Goal: Task Accomplishment & Management: Complete application form

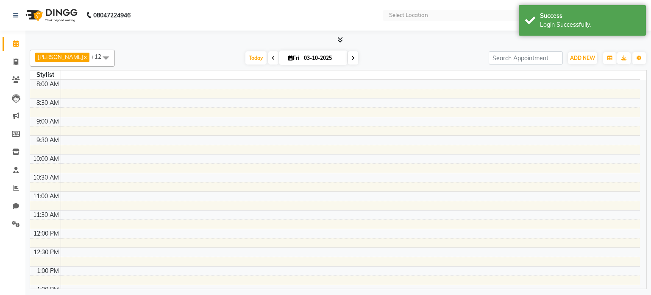
select select "en"
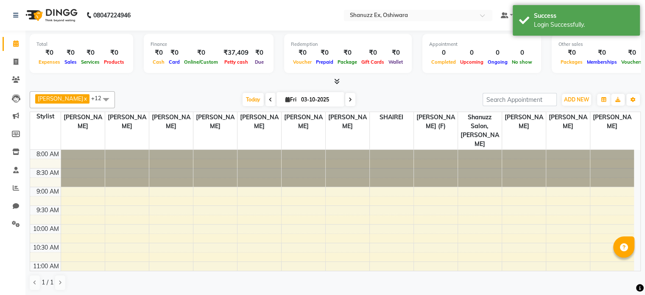
click at [345, 101] on span at bounding box center [350, 99] width 10 height 13
type input "04-10-2025"
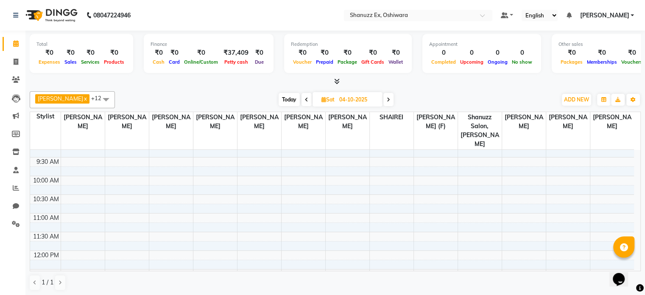
scroll to position [52, 0]
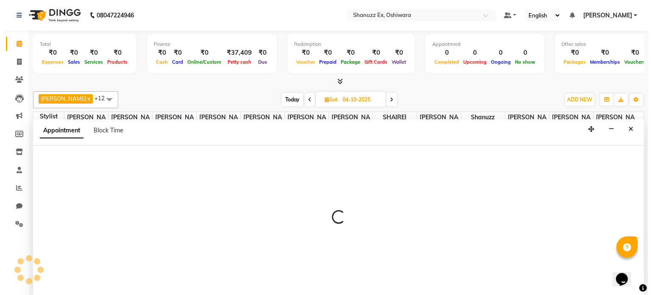
scroll to position [0, 0]
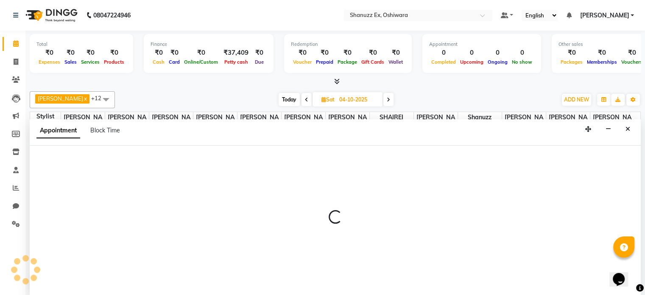
select select "77959"
select select "660"
select select "tentative"
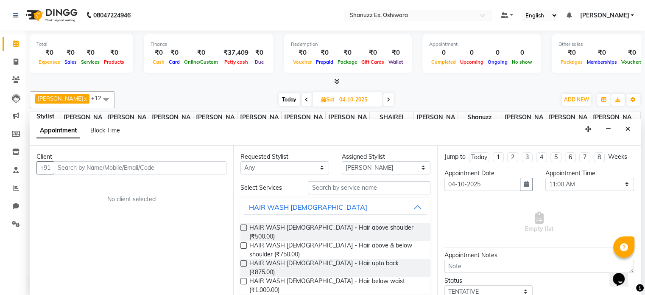
click at [102, 165] on input "text" at bounding box center [140, 167] width 173 height 13
type input "7718858487"
click at [203, 167] on span "Add Client" at bounding box center [209, 168] width 28 height 8
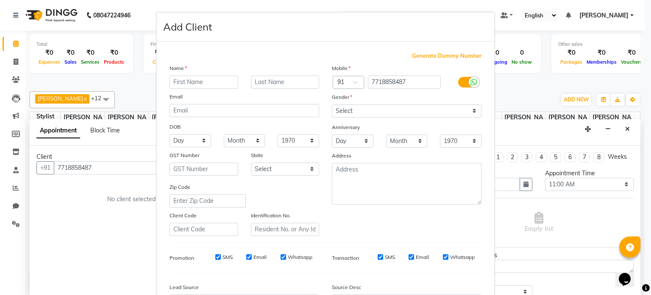
click at [209, 84] on input "text" at bounding box center [204, 81] width 69 height 13
type input "AARTI"
click at [276, 81] on input "text" at bounding box center [285, 81] width 69 height 13
type input "THAKUR"
click at [351, 113] on select "Select [DEMOGRAPHIC_DATA] [DEMOGRAPHIC_DATA] Other Prefer Not To Say" at bounding box center [407, 110] width 150 height 13
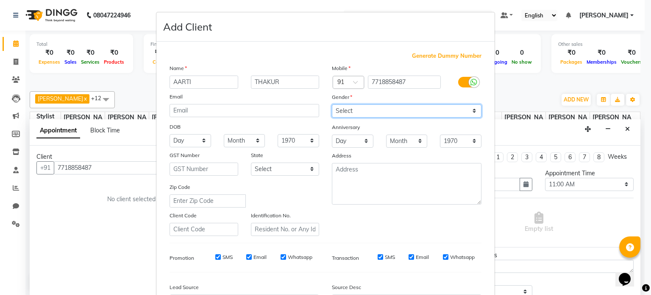
select select "[DEMOGRAPHIC_DATA]"
click at [332, 105] on select "Select [DEMOGRAPHIC_DATA] [DEMOGRAPHIC_DATA] Other Prefer Not To Say" at bounding box center [407, 110] width 150 height 13
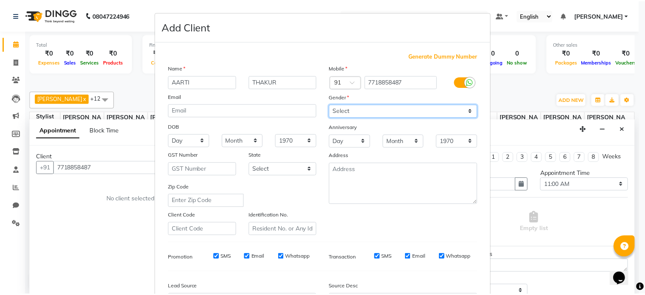
scroll to position [100, 0]
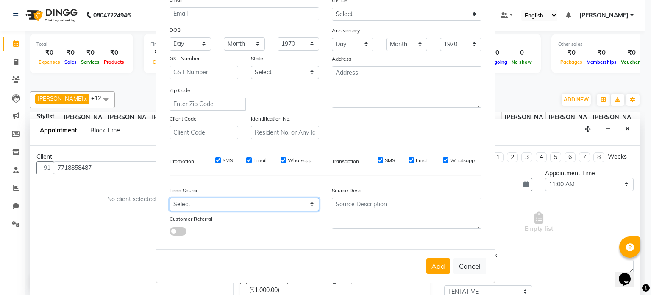
click at [268, 205] on select "Select Walk-in Referral Internet Friend Word of Mouth Advertisement Facebook Ju…" at bounding box center [245, 204] width 150 height 13
select select "54359"
click at [170, 198] on select "Select Walk-in Referral Internet Friend Word of Mouth Advertisement Facebook Ju…" at bounding box center [245, 204] width 150 height 13
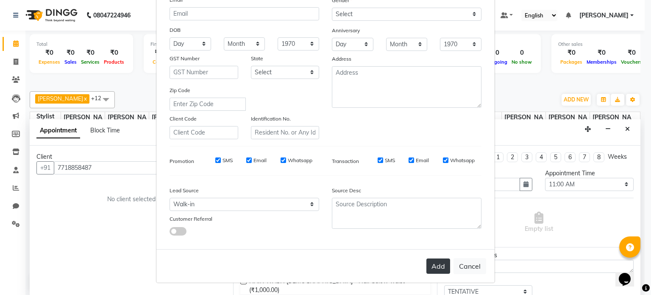
click at [436, 264] on button "Add" at bounding box center [438, 265] width 24 height 15
select select
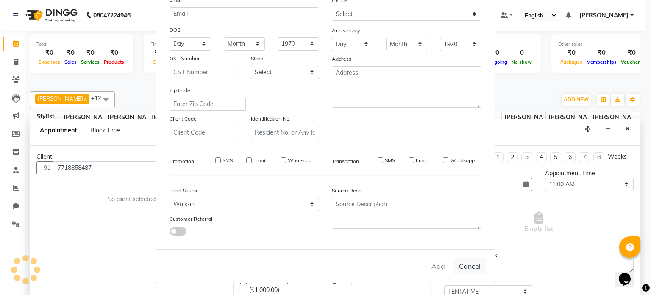
select select
checkbox input "false"
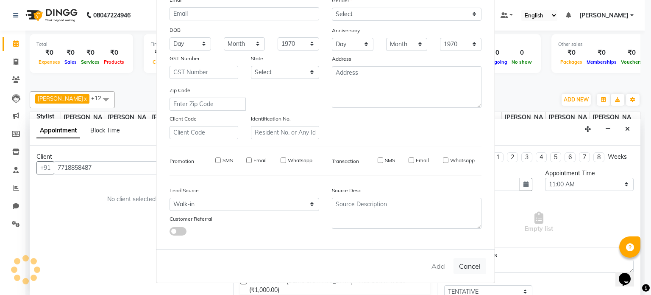
checkbox input "false"
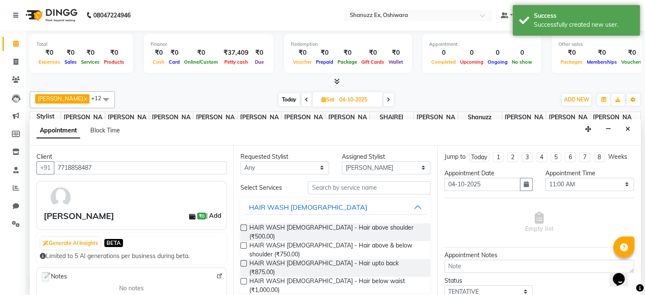
click at [212, 211] on link "Add" at bounding box center [215, 215] width 15 height 10
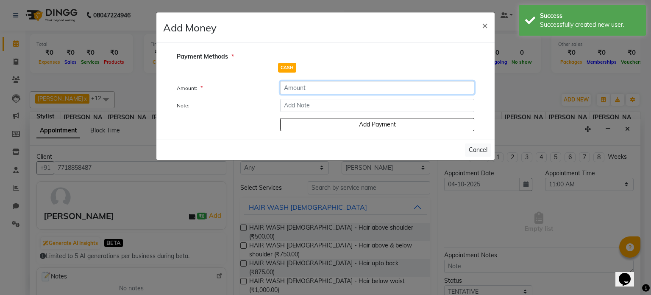
click at [312, 88] on input "number" at bounding box center [377, 87] width 194 height 13
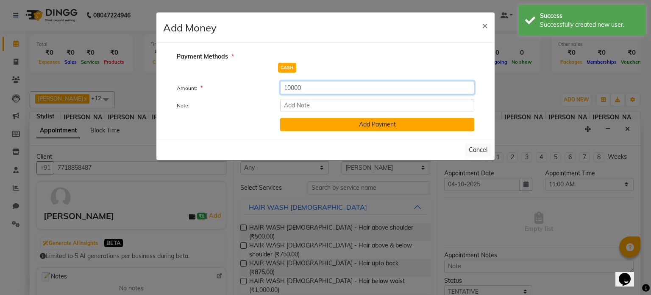
type input "10000"
click at [295, 123] on button "Add Payment" at bounding box center [377, 124] width 194 height 13
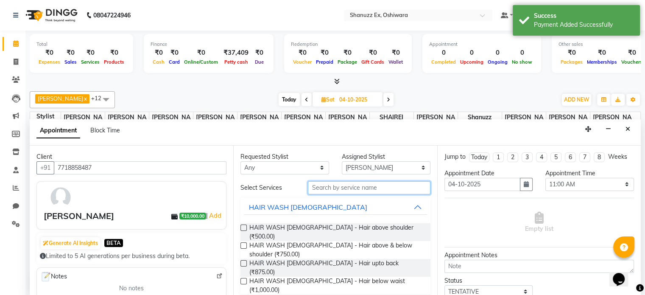
click at [372, 189] on input "text" at bounding box center [369, 187] width 122 height 13
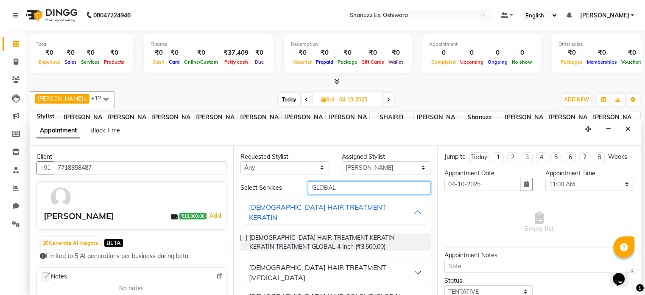
scroll to position [33, 0]
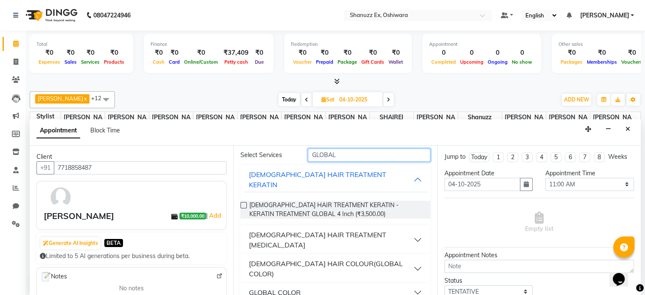
type input "GLOBAL"
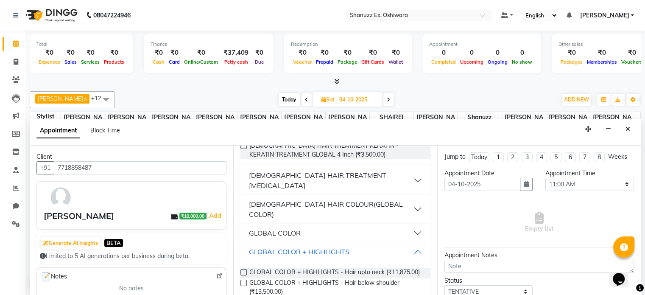
scroll to position [117, 0]
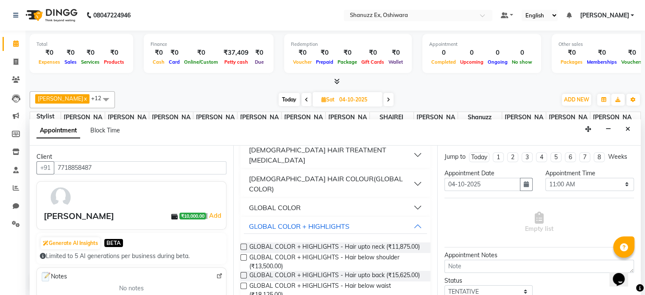
click at [246, 254] on label at bounding box center [243, 257] width 6 height 6
click at [246, 255] on input "checkbox" at bounding box center [243, 258] width 6 height 6
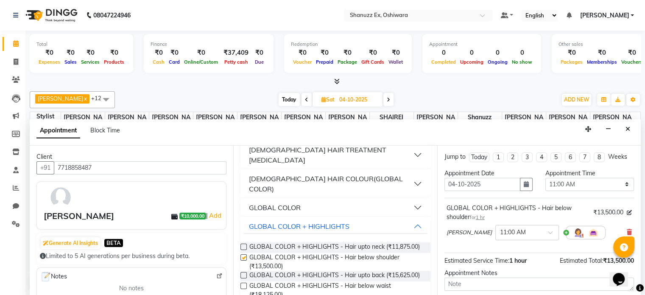
checkbox input "false"
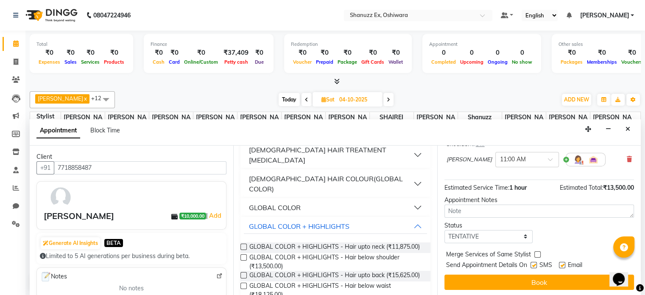
scroll to position [0, 0]
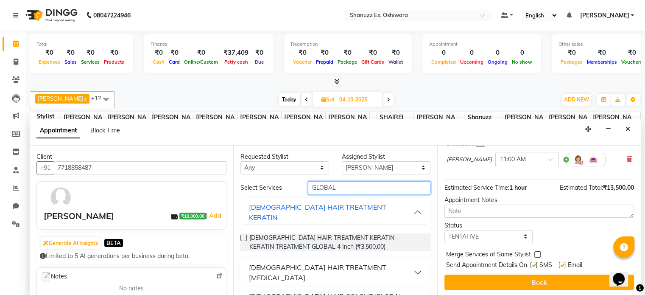
click at [349, 189] on input "GLOBAL" at bounding box center [369, 187] width 122 height 13
click at [350, 181] on input "GLOBAL" at bounding box center [369, 187] width 122 height 13
type input "G"
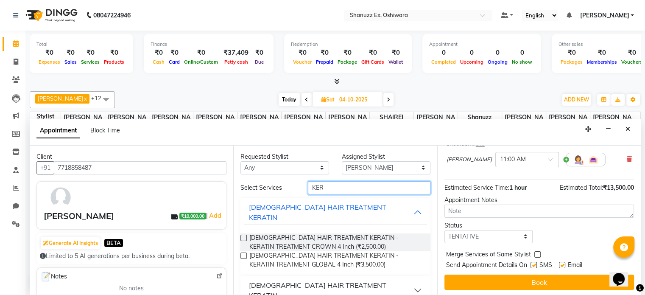
type input "KER"
click at [285, 280] on div "[DEMOGRAPHIC_DATA] HAIR TREATMENT KERATIN" at bounding box center [331, 290] width 164 height 20
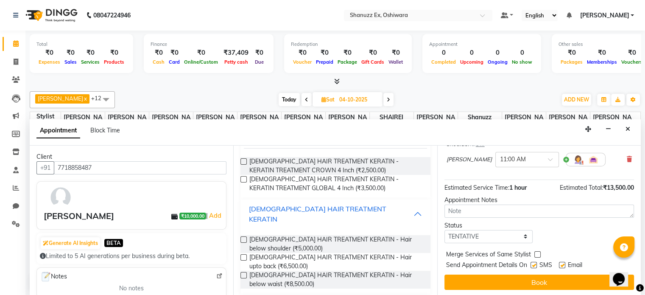
scroll to position [80, 0]
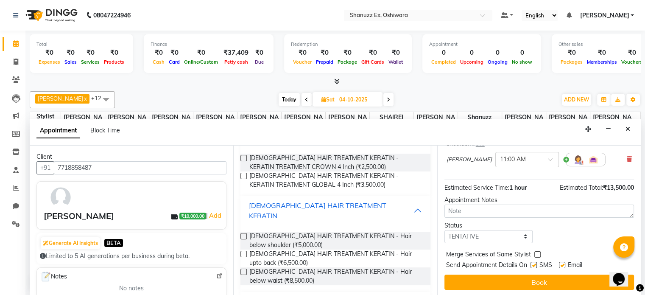
click at [243, 251] on label at bounding box center [243, 254] width 6 height 6
click at [243, 252] on input "checkbox" at bounding box center [243, 255] width 6 height 6
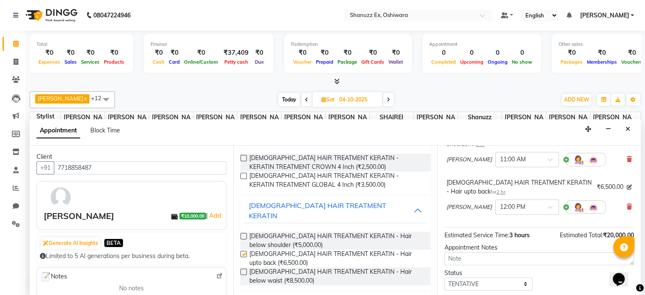
checkbox input "false"
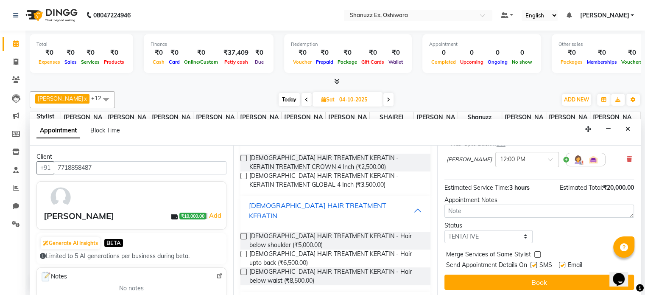
click at [534, 262] on label at bounding box center [533, 265] width 6 height 6
click at [534, 263] on input "checkbox" at bounding box center [533, 266] width 6 height 6
checkbox input "false"
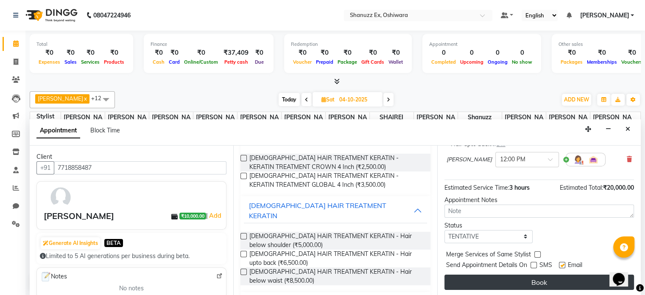
click at [520, 274] on button "Book" at bounding box center [538, 281] width 189 height 15
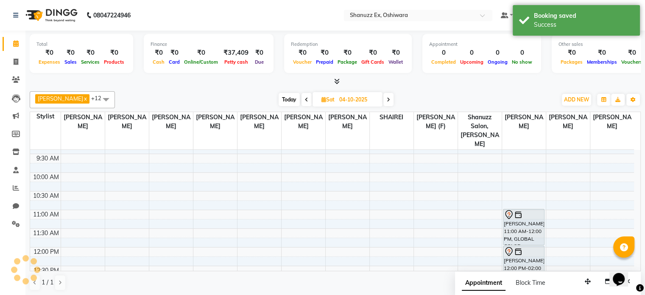
scroll to position [0, 0]
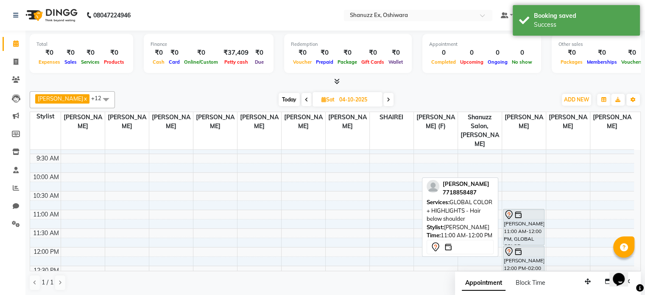
click at [524, 220] on div "[PERSON_NAME], 11:00 AM-12:00 PM, GLOBAL COLOR + HIGHLIGHTS - Hair below should…" at bounding box center [523, 227] width 41 height 36
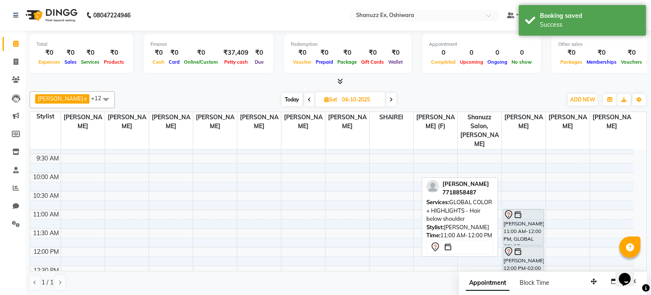
select select "7"
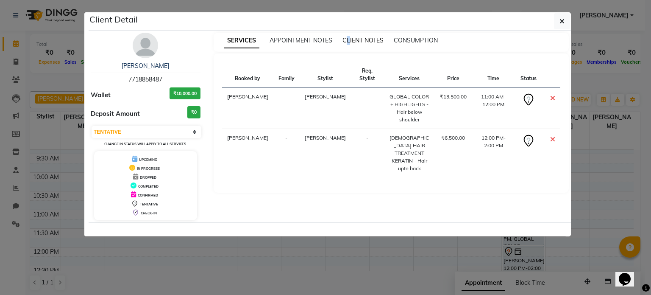
drag, startPoint x: 346, startPoint y: 46, endPoint x: 351, endPoint y: 38, distance: 9.5
click at [351, 38] on div "SERVICES APPOINTMENT NOTES CLIENT NOTES CONSUMPTION" at bounding box center [392, 42] width 356 height 19
click at [351, 38] on span "CLIENT NOTES" at bounding box center [362, 40] width 41 height 8
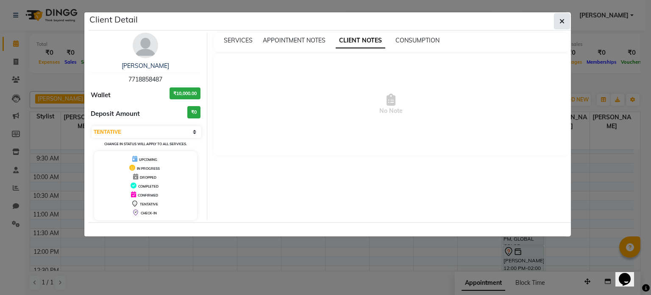
click at [561, 23] on icon "button" at bounding box center [562, 21] width 5 height 7
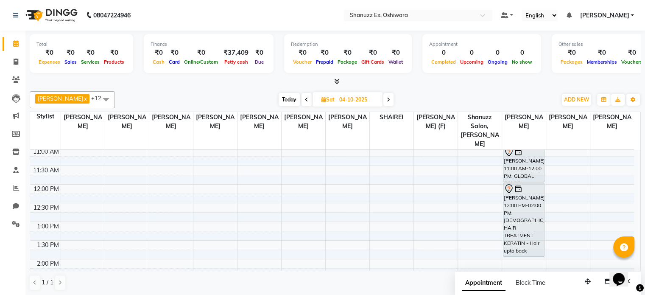
scroll to position [118, 0]
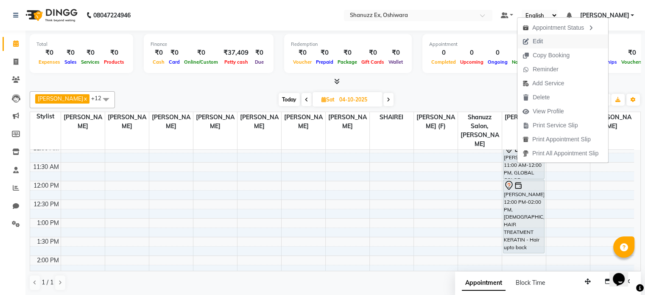
click at [536, 39] on span "Edit" at bounding box center [537, 41] width 10 height 9
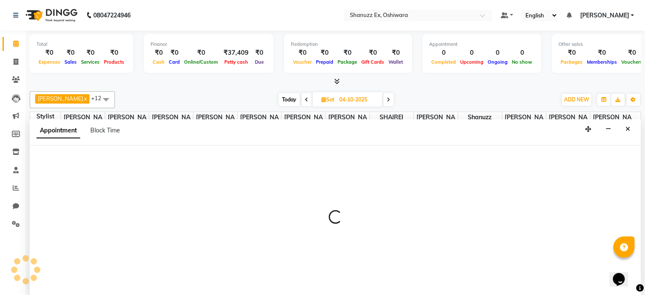
scroll to position [0, 0]
select select "660"
select select "tentative"
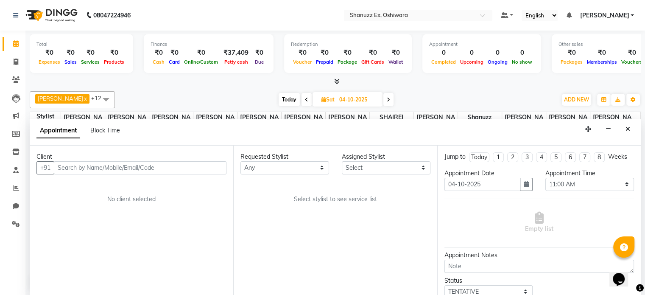
select select "77959"
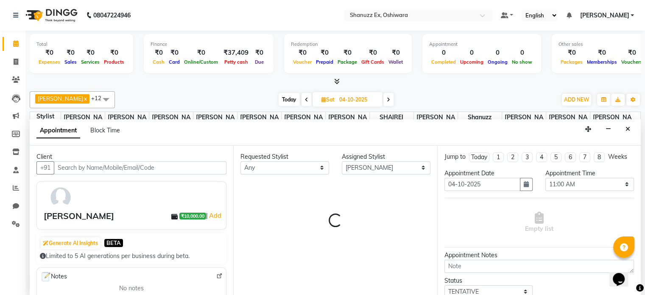
scroll to position [259, 0]
select select "4129"
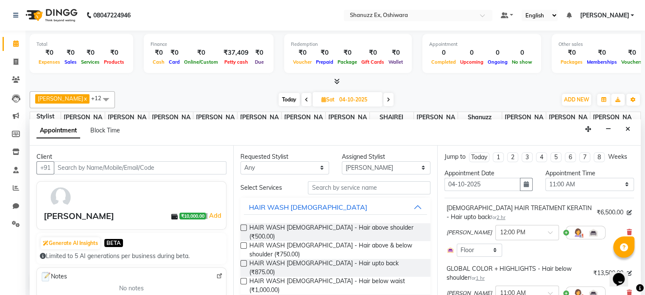
scroll to position [122, 0]
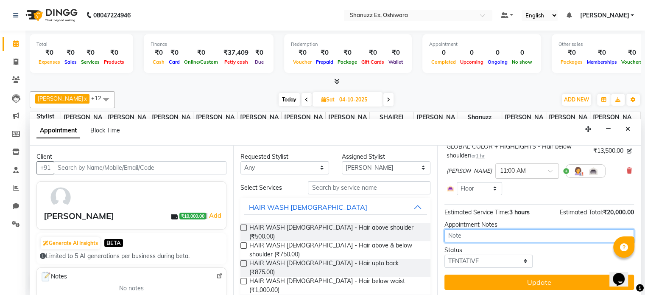
click at [482, 231] on textarea at bounding box center [538, 235] width 189 height 13
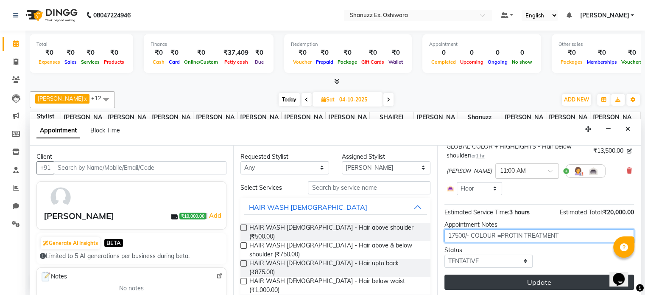
type textarea "17500/- COLOUR =PROTIN TREATMENT"
click at [531, 279] on button "Update" at bounding box center [538, 281] width 189 height 15
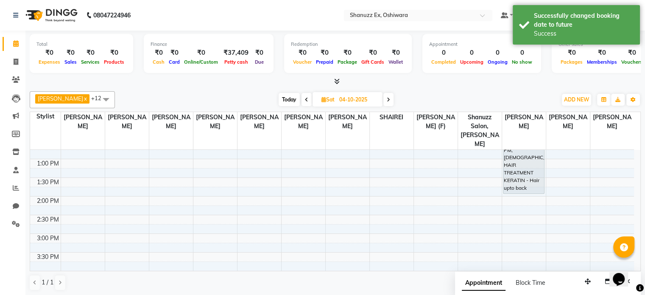
scroll to position [181, 0]
